Goal: Check status: Check status

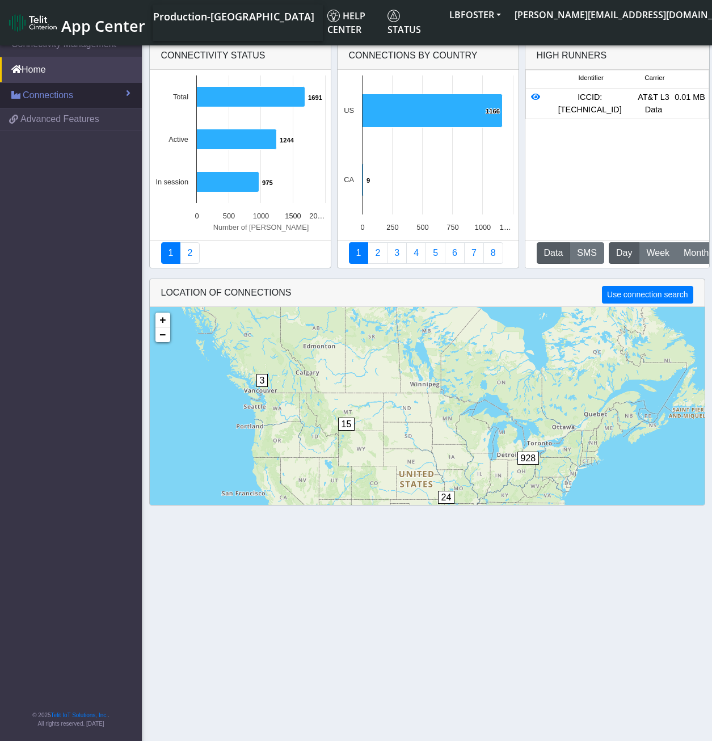
click at [73, 86] on link "Connections" at bounding box center [71, 95] width 142 height 25
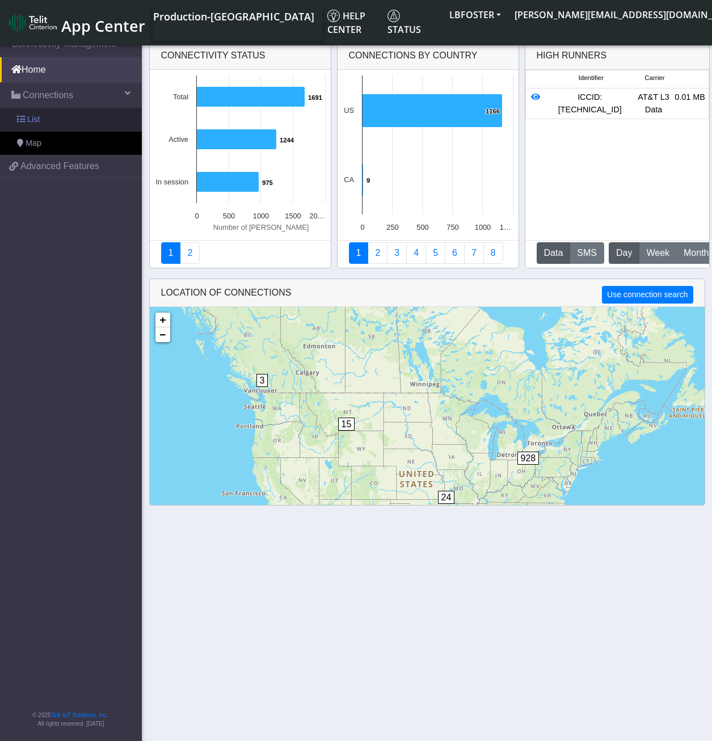
click at [66, 113] on link "List" at bounding box center [71, 120] width 142 height 24
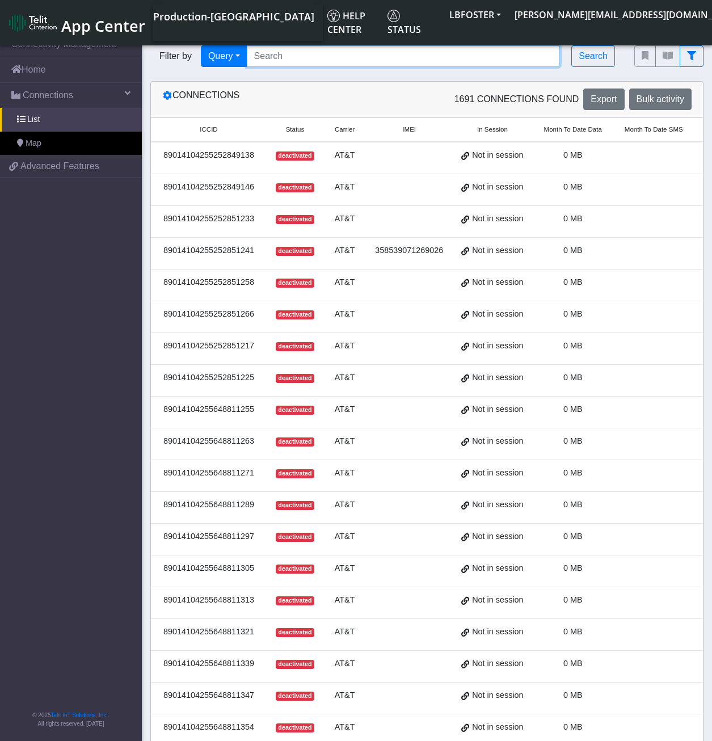
click at [308, 58] on input "Search..." at bounding box center [404, 56] width 314 height 22
type input "L24251"
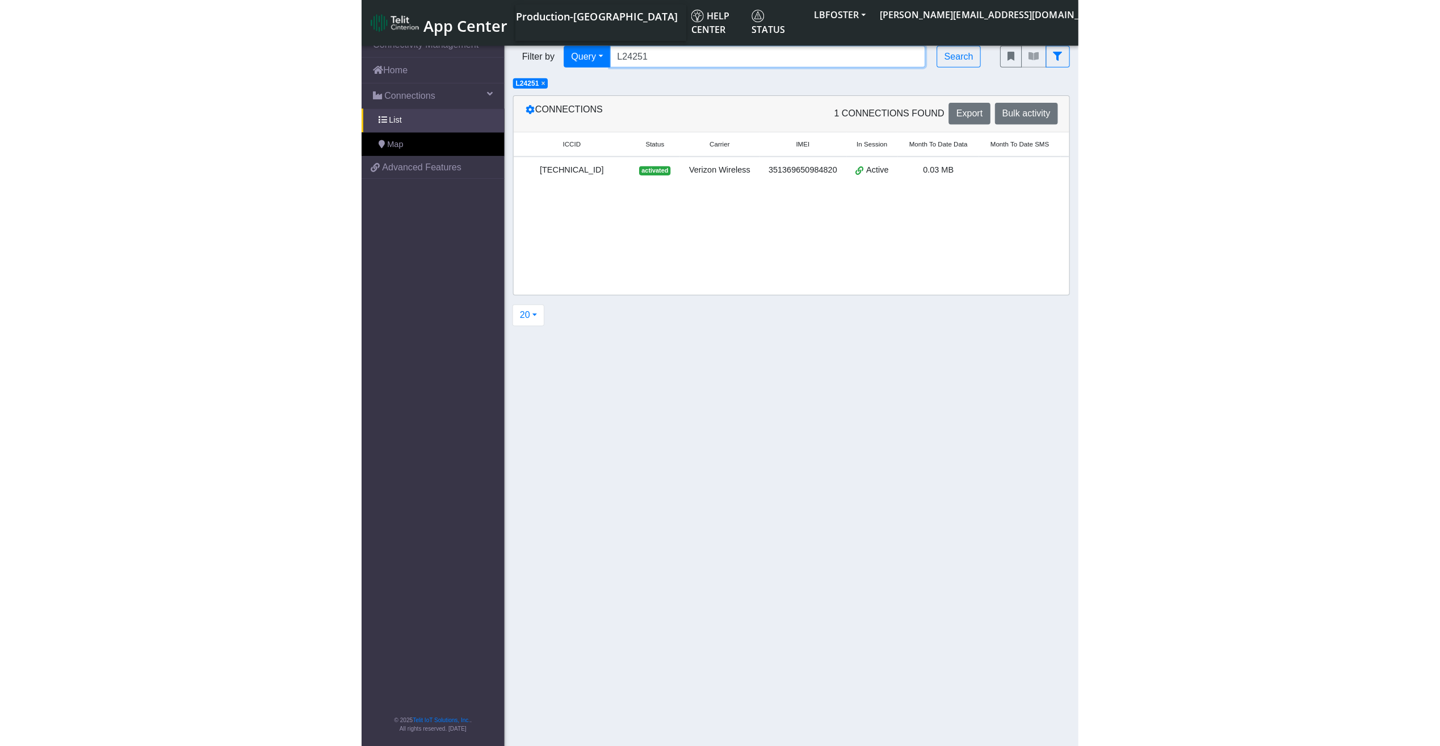
scroll to position [0, 358]
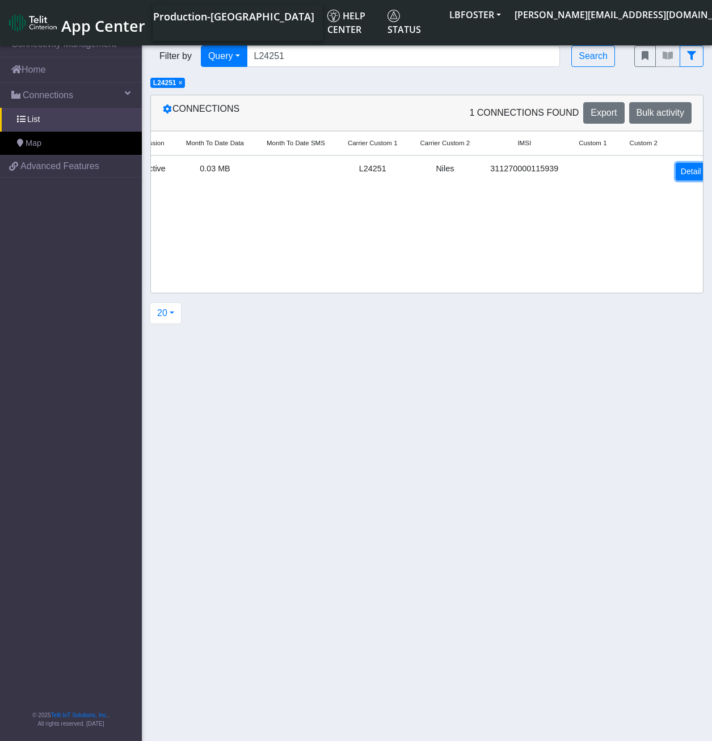
click at [676, 172] on link "Detail" at bounding box center [691, 172] width 31 height 18
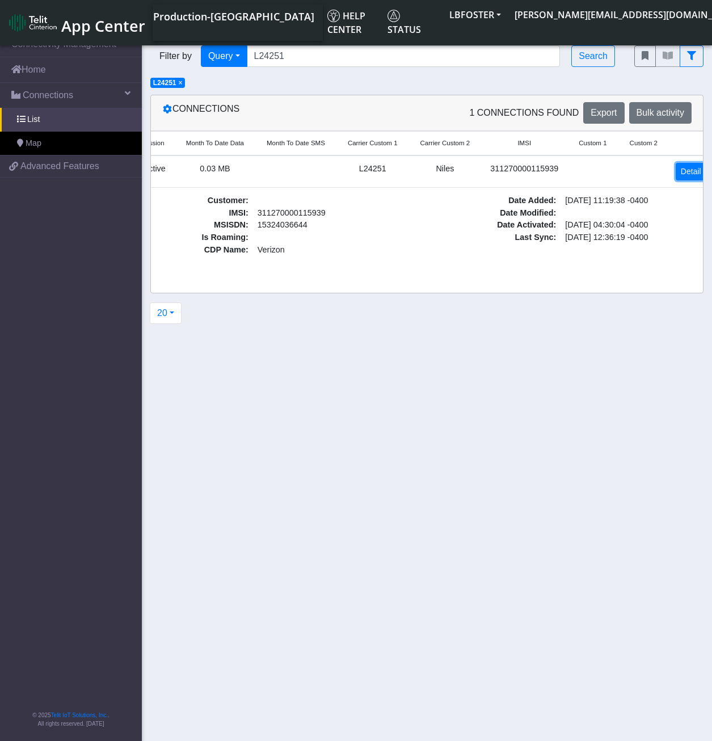
click at [676, 172] on link "Detail" at bounding box center [691, 172] width 31 height 18
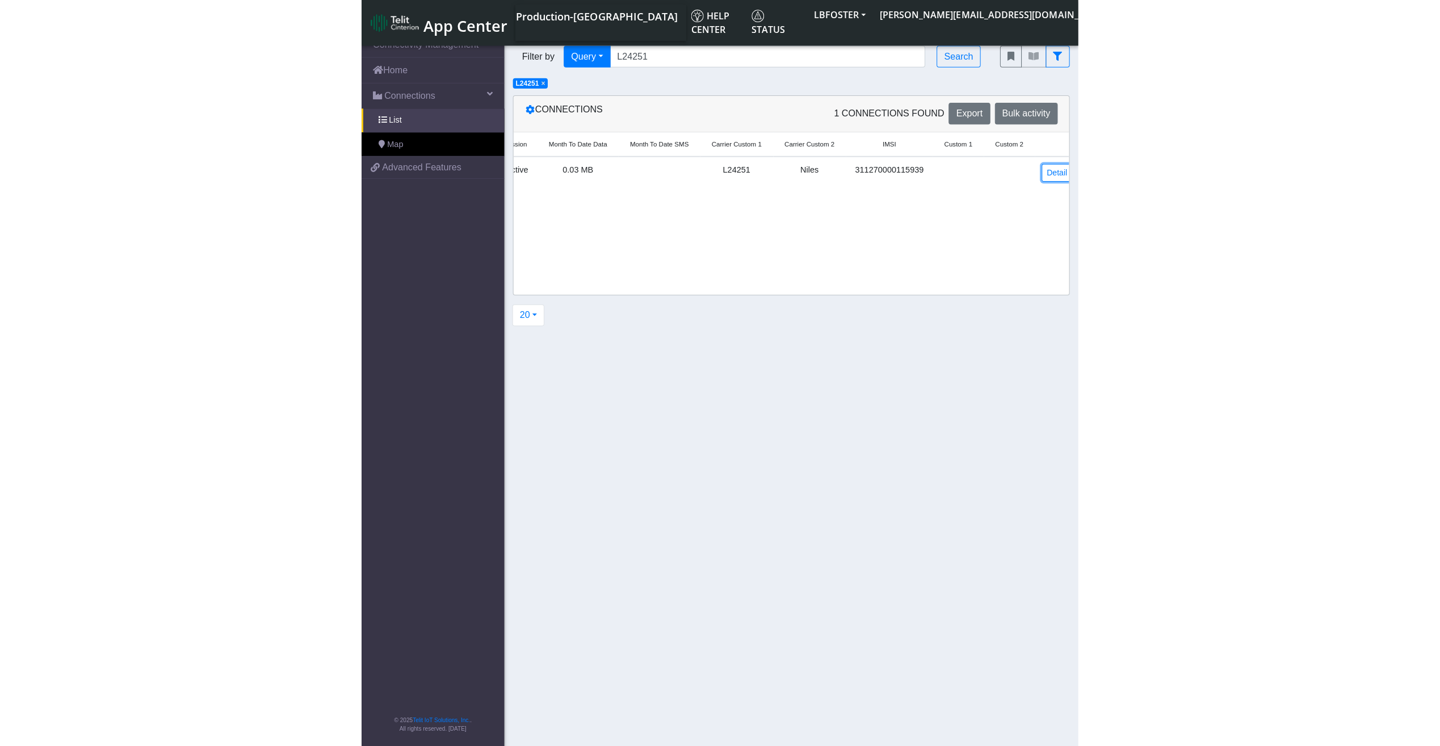
scroll to position [0, 0]
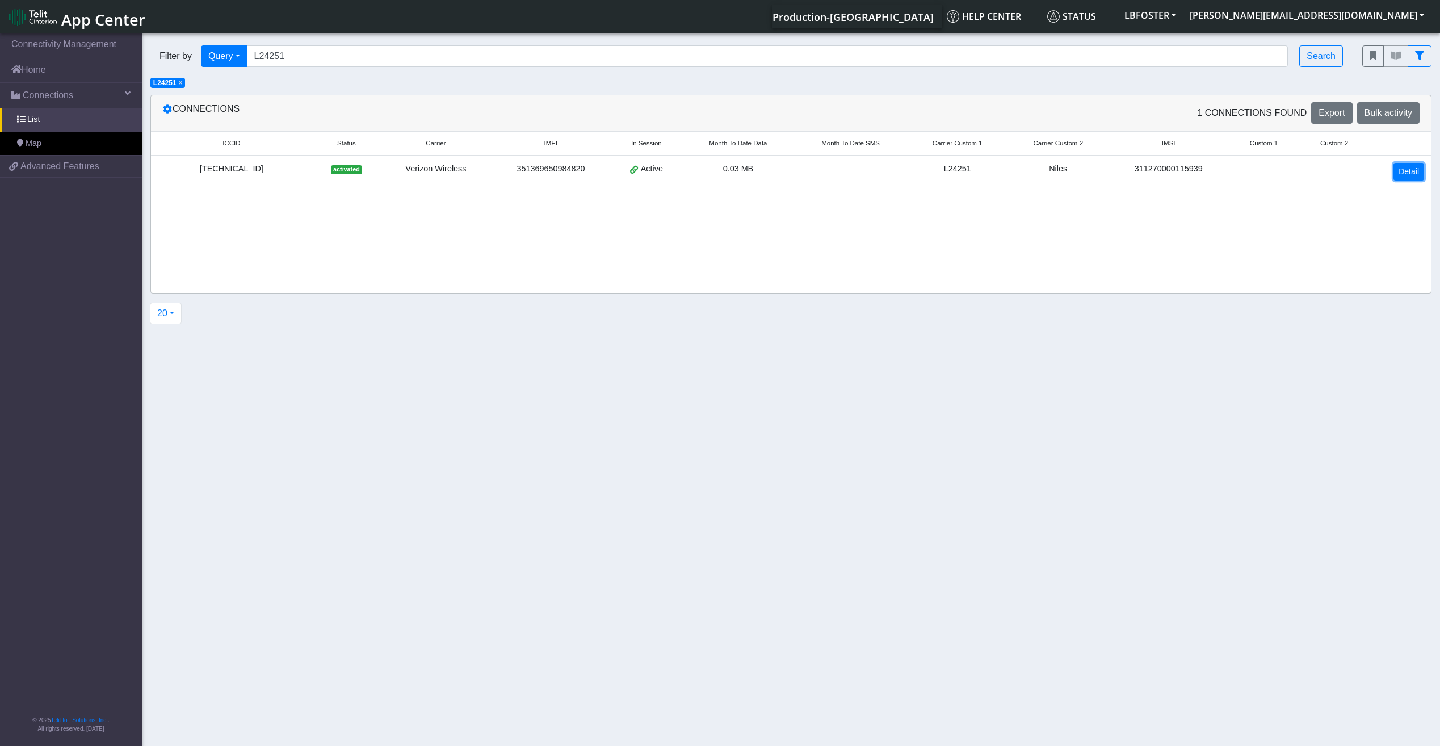
click at [720, 167] on link "Detail" at bounding box center [1408, 172] width 31 height 18
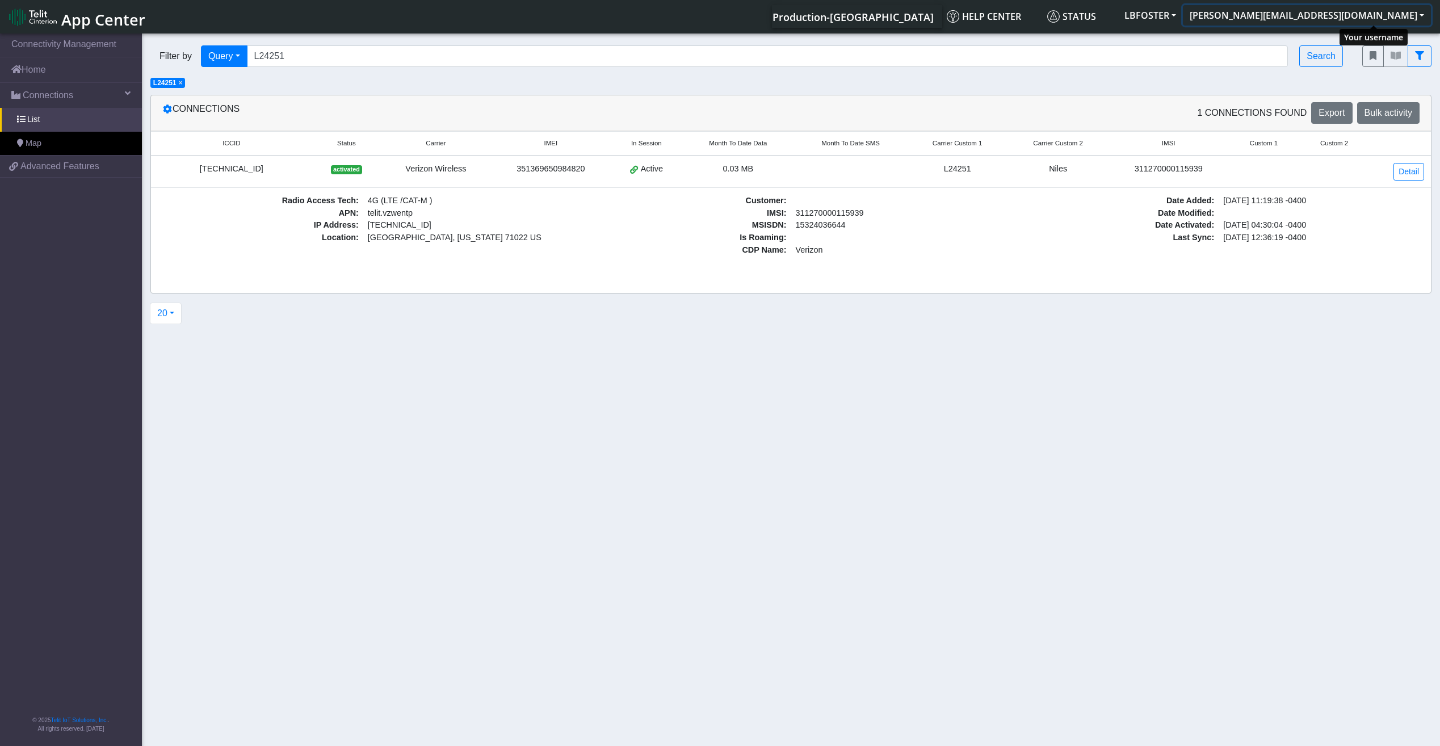
click at [720, 20] on button "[PERSON_NAME][EMAIL_ADDRESS][DOMAIN_NAME]" at bounding box center [1307, 15] width 248 height 20
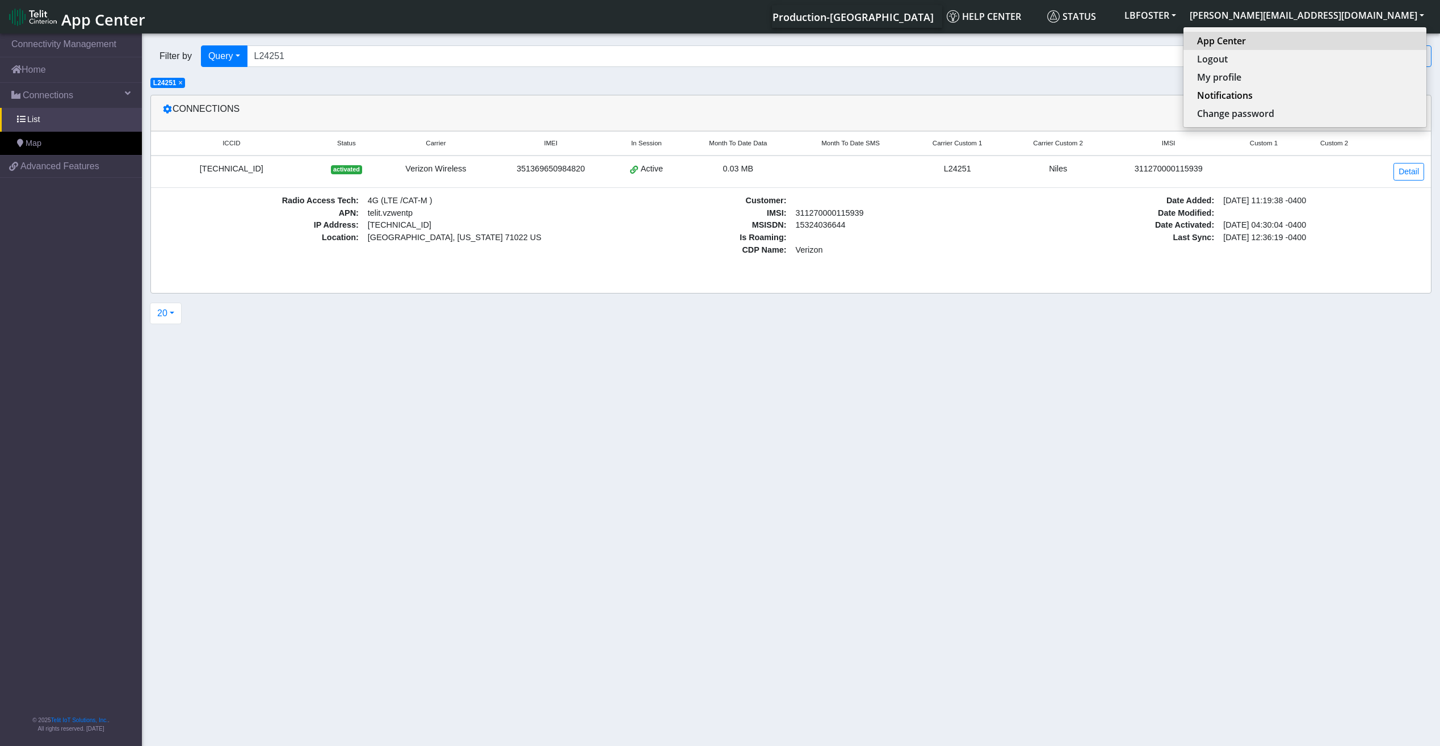
click at [720, 39] on link "App Center" at bounding box center [1305, 41] width 216 height 14
